Goal: Book appointment/travel/reservation

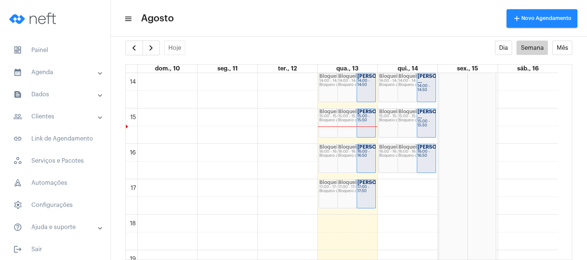
scroll to position [499, 0]
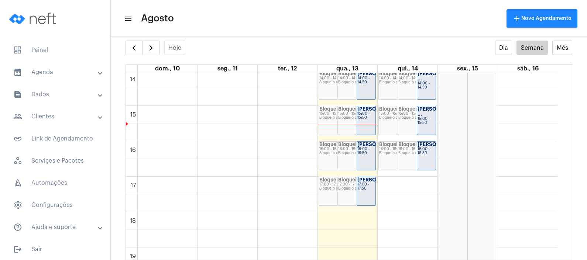
click at [359, 84] on div "14:00 - 14:50" at bounding box center [366, 80] width 18 height 8
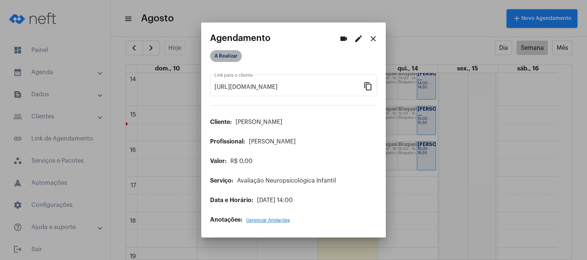
click at [232, 59] on mat-chip "A Realizar" at bounding box center [226, 56] width 32 height 12
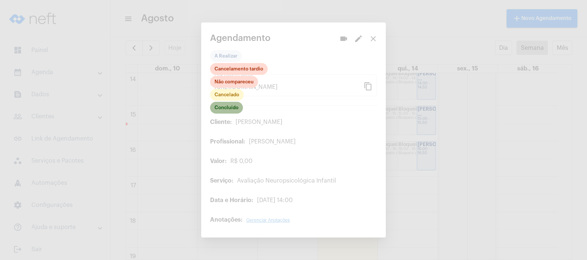
click at [224, 109] on mat-chip "Concluído" at bounding box center [226, 108] width 33 height 12
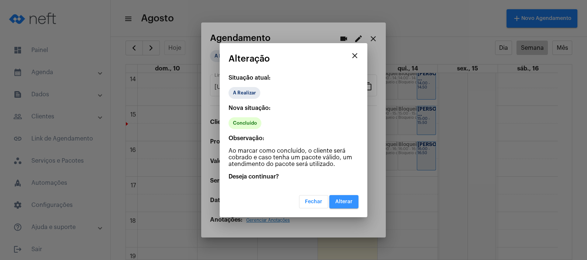
click at [349, 195] on button "Alterar" at bounding box center [343, 201] width 29 height 13
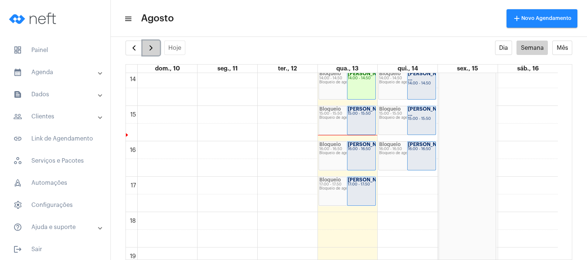
click at [150, 52] on span "button" at bounding box center [150, 48] width 9 height 9
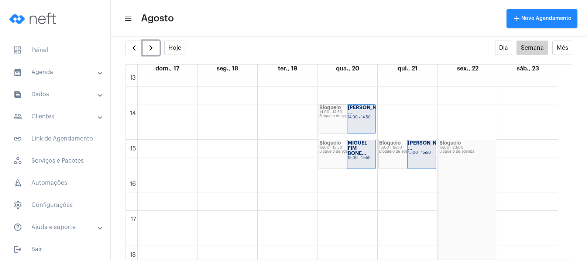
scroll to position [468, 0]
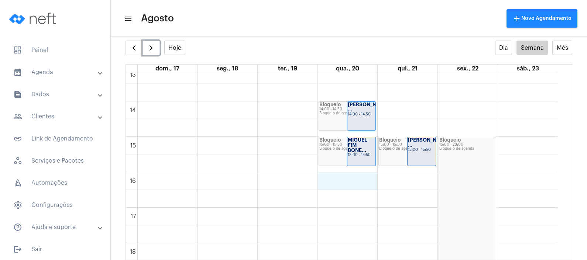
click at [356, 178] on div "00 01 02 03 04 05 06 07 08 09 10 11 12 13 14 15 16 17 18 19 20 21 22 23 Bloquei…" at bounding box center [342, 31] width 432 height 850
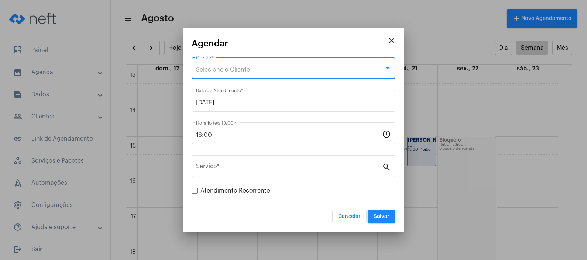
click at [311, 73] on div "Selecione o Cliente" at bounding box center [290, 69] width 188 height 7
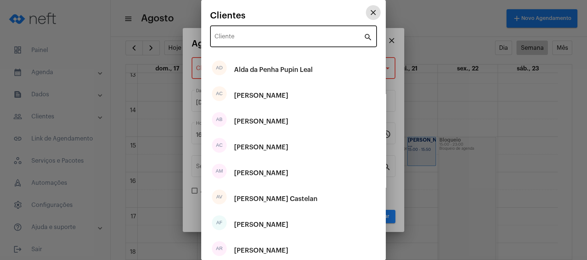
click at [299, 42] on div "Cliente" at bounding box center [288, 35] width 149 height 23
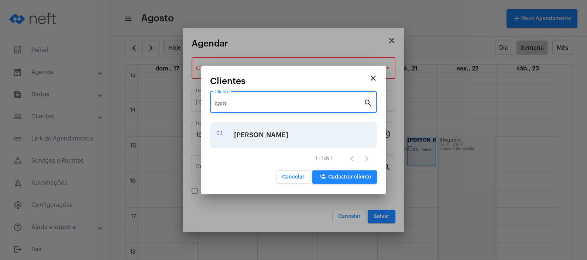
type input "caio"
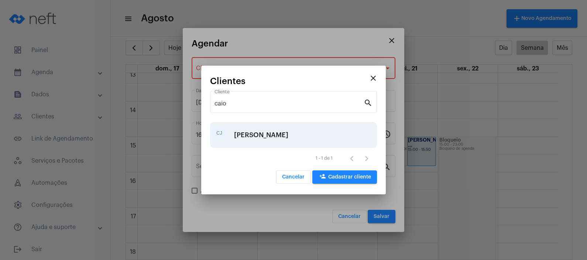
click at [279, 129] on div "[PERSON_NAME]" at bounding box center [261, 135] width 54 height 22
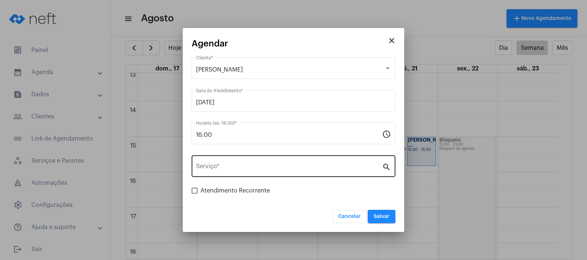
click at [295, 163] on div "Serviço *" at bounding box center [289, 165] width 186 height 23
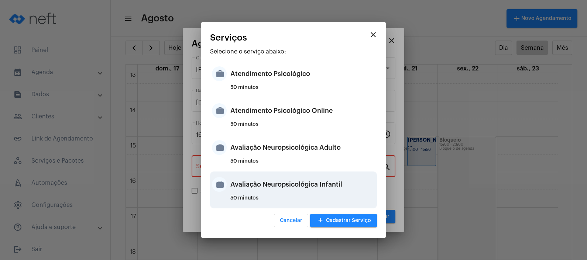
click at [310, 179] on div "Avaliação Neuropsicológica Infantil" at bounding box center [302, 184] width 145 height 22
type input "Avaliação Neuropsicológica Infantil"
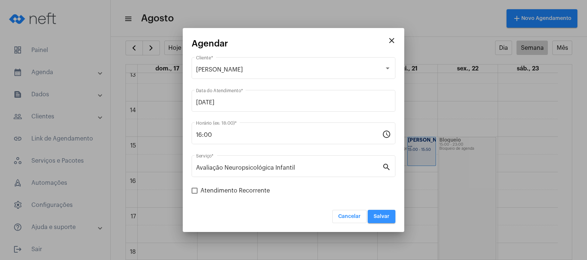
click at [382, 216] on span "Salvar" at bounding box center [381, 216] width 16 height 5
